Goal: Navigation & Orientation: Find specific page/section

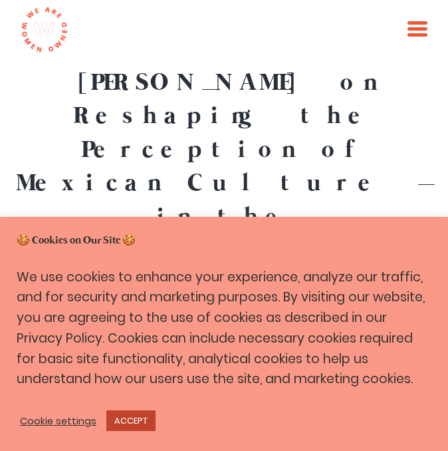
click at [128, 417] on link "ACCEPT" at bounding box center [130, 420] width 49 height 21
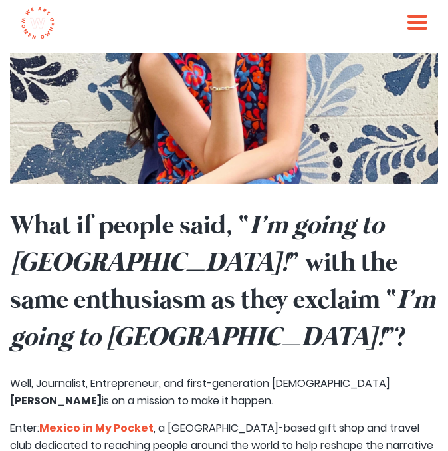
scroll to position [435, 0]
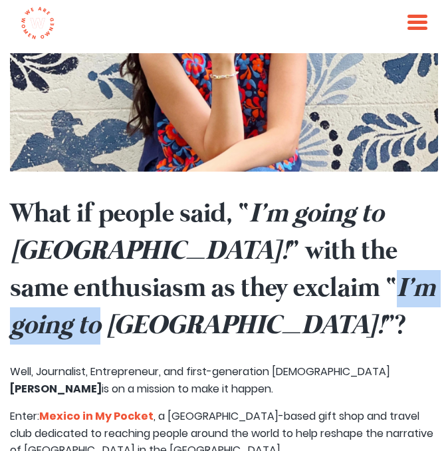
drag, startPoint x: 193, startPoint y: 152, endPoint x: 339, endPoint y: 148, distance: 145.6
click at [339, 197] on strong "What if people said, “ I’m going to [GEOGRAPHIC_DATA]! ” with the same enthusia…" at bounding box center [222, 270] width 425 height 146
click at [339, 271] on em "I’m going to [GEOGRAPHIC_DATA]!" at bounding box center [222, 307] width 425 height 72
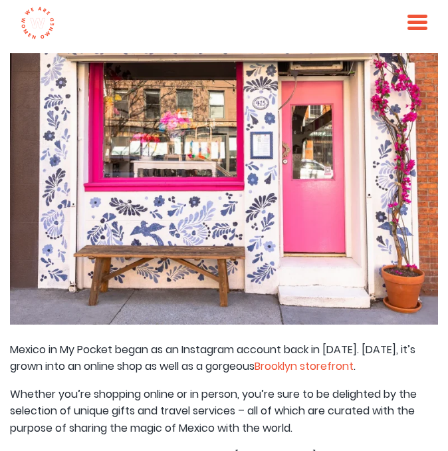
scroll to position [1437, 0]
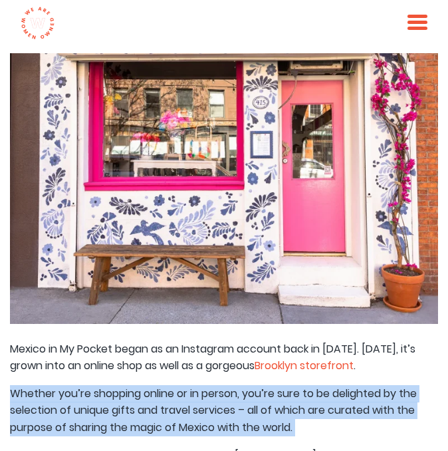
drag, startPoint x: 10, startPoint y: 118, endPoint x: 229, endPoint y: 171, distance: 225.0
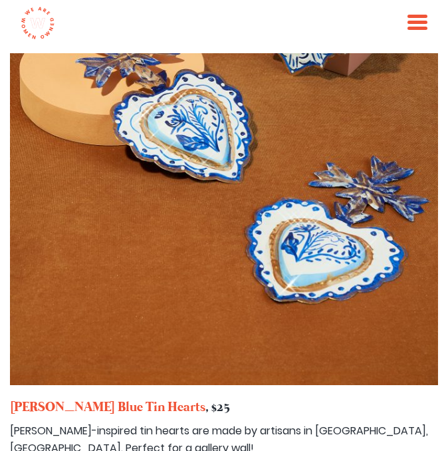
scroll to position [4054, 0]
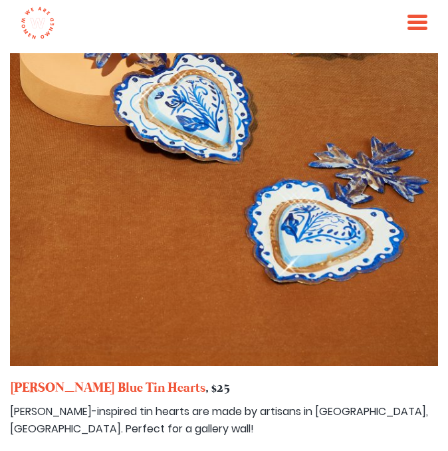
click at [420, 21] on span at bounding box center [417, 22] width 20 height 3
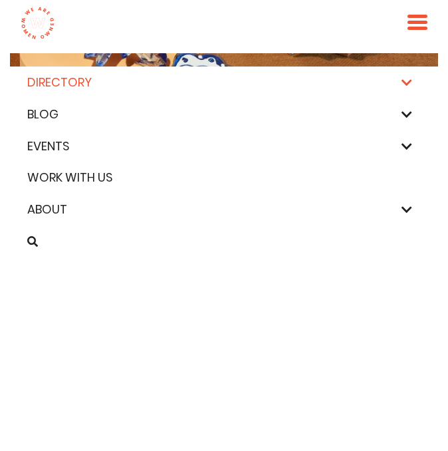
click at [329, 78] on link "Directory" at bounding box center [224, 82] width 403 height 19
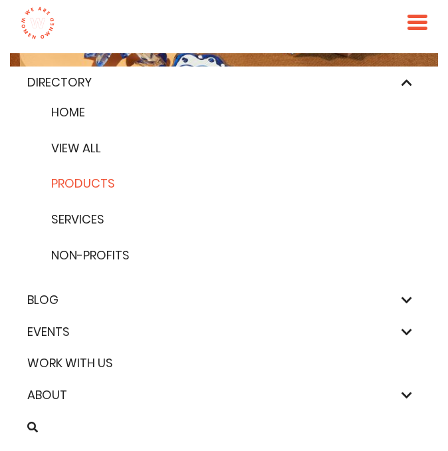
click at [85, 185] on link "Products" at bounding box center [224, 183] width 355 height 19
